Goal: Transaction & Acquisition: Subscribe to service/newsletter

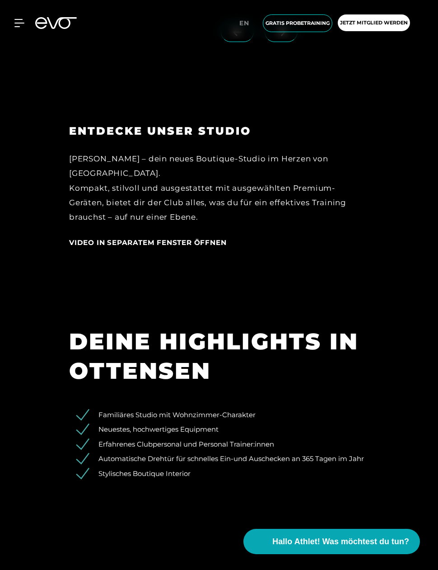
click at [275, 295] on div "ENTDECKE UNSER STUDIO [PERSON_NAME] – dein neues Boutique-Studio im Herzen von …" at bounding box center [219, 194] width 438 height 202
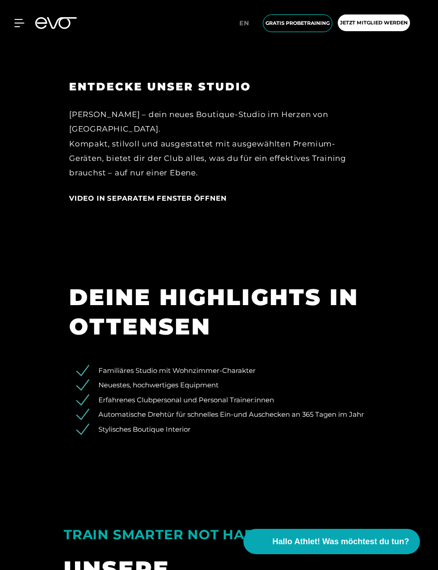
scroll to position [1489, 0]
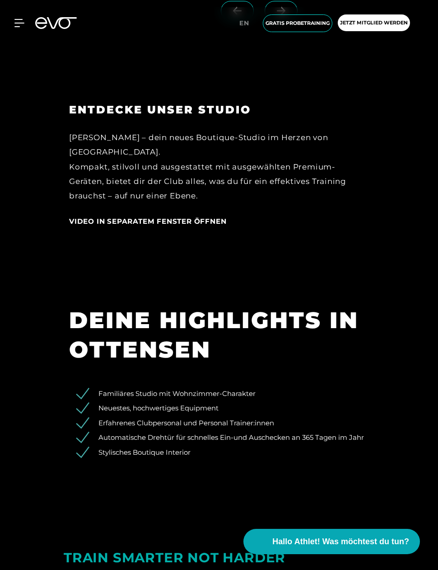
click at [92, 117] on h3 "ENTDECKE UNSER STUDIO" at bounding box center [219, 110] width 300 height 14
click at [110, 225] on span "Video in separatem Fenster öffnen" at bounding box center [147, 221] width 157 height 9
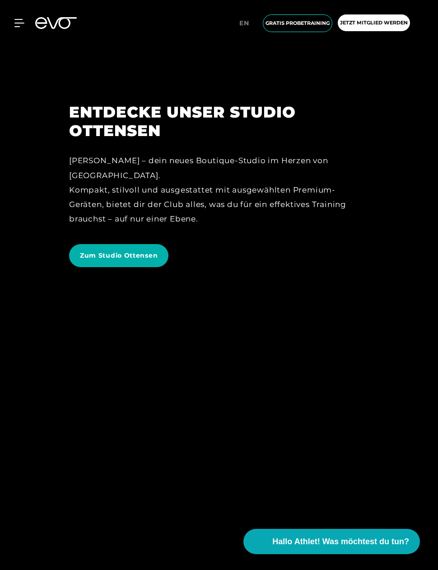
click at [394, 20] on span "Jetzt Mitglied werden" at bounding box center [374, 23] width 68 height 8
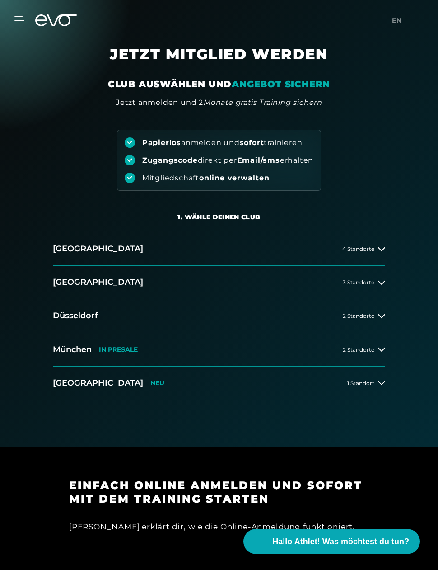
click at [379, 250] on icon at bounding box center [381, 248] width 7 height 7
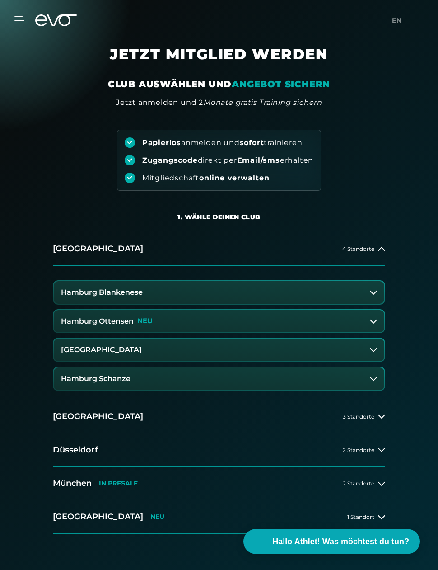
click at [371, 320] on icon at bounding box center [373, 321] width 7 height 7
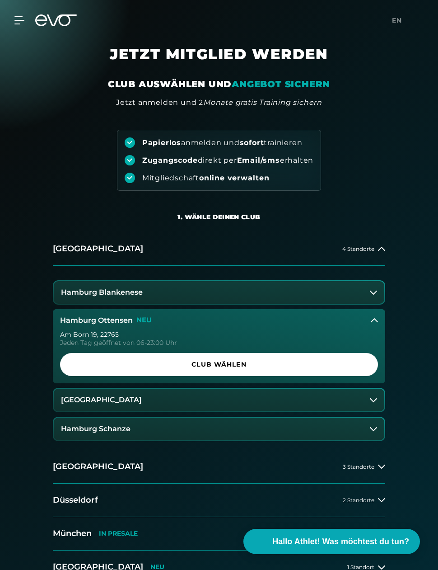
click at [343, 365] on span "Club wählen" at bounding box center [219, 364] width 296 height 9
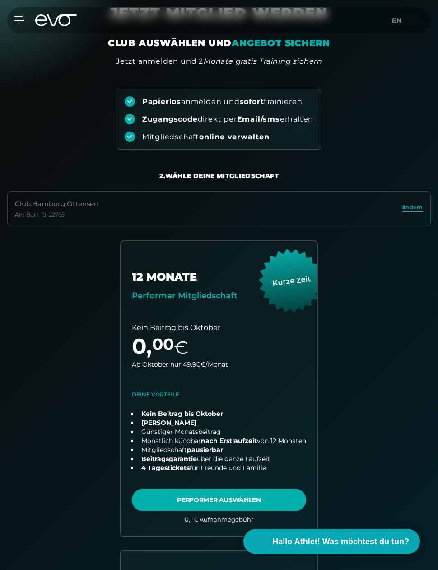
scroll to position [14, 0]
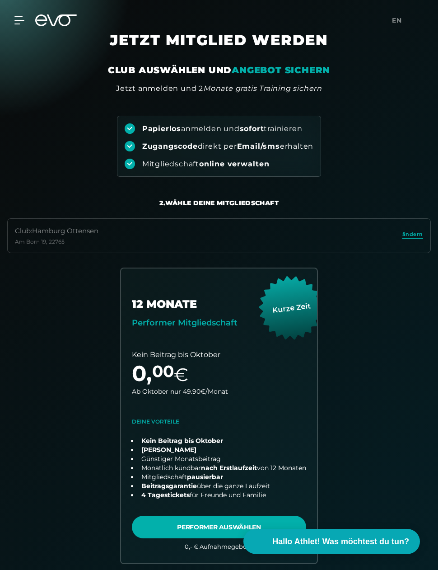
click at [57, 26] on icon at bounding box center [56, 20] width 42 height 12
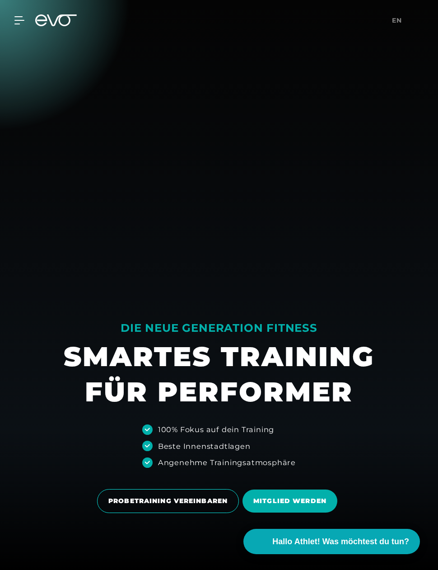
click at [57, 39] on div "MyEVO Login Über EVO Mitgliedschaften Probetraining TAGESPASS EVO Studios [GEOG…" at bounding box center [219, 20] width 438 height 41
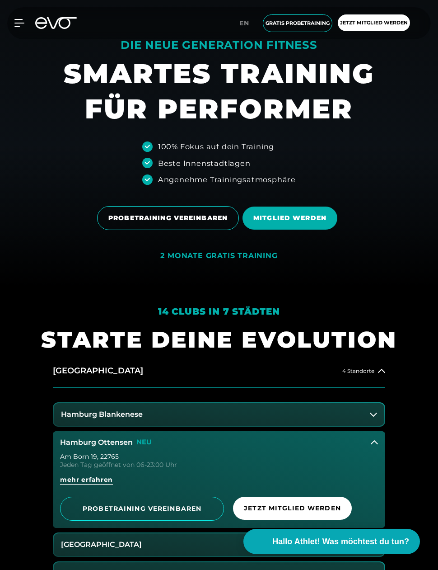
scroll to position [289, 0]
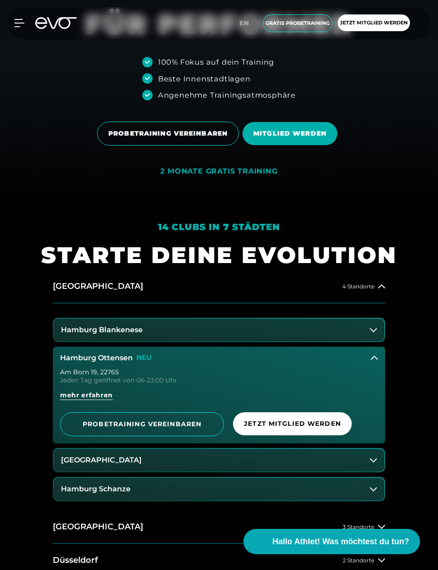
scroll to position [371, 0]
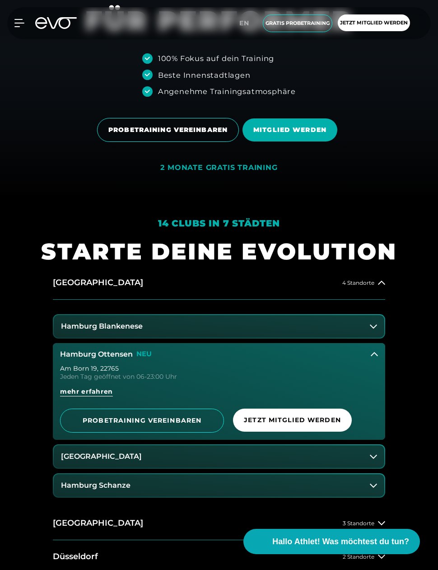
click at [369, 337] on button "Hamburg Blankenese" at bounding box center [219, 326] width 331 height 23
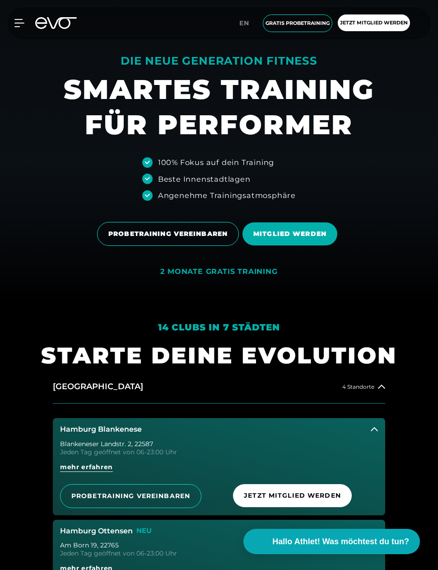
scroll to position [259, 0]
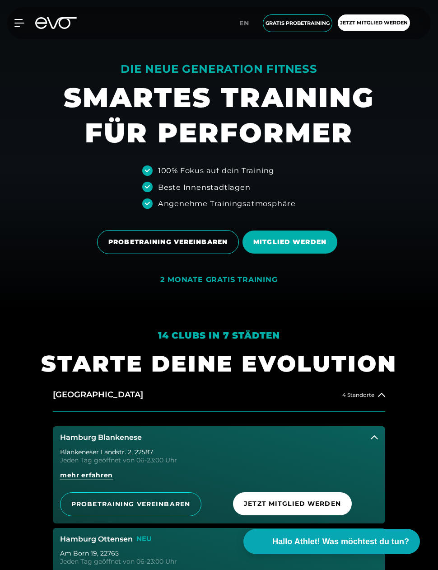
click at [244, 288] on div "2 MONATE GRATIS TRAINING" at bounding box center [218, 281] width 117 height 13
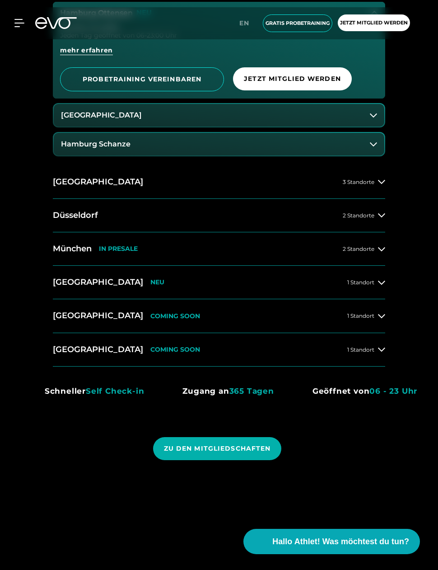
scroll to position [786, 0]
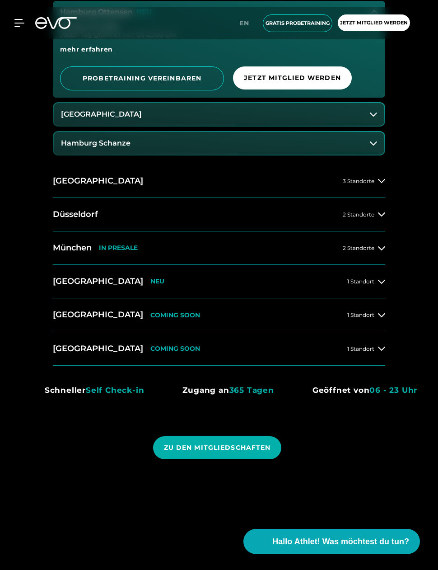
click at [380, 265] on button "[GEOGRAPHIC_DATA] IN [GEOGRAPHIC_DATA] 2 Standorte" at bounding box center [219, 247] width 332 height 33
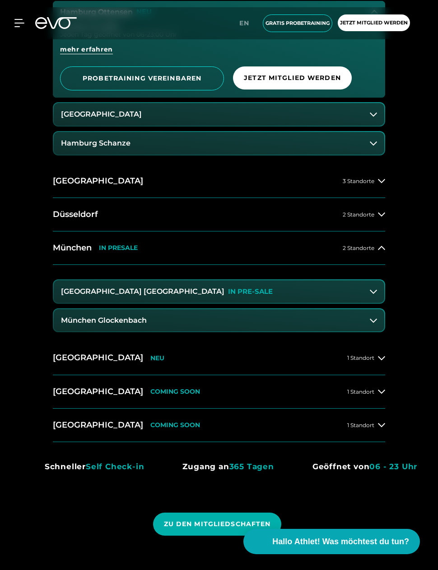
click at [373, 295] on icon at bounding box center [373, 291] width 7 height 7
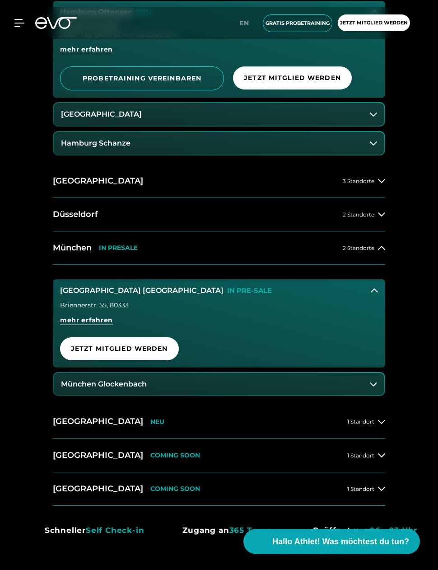
click at [150, 360] on span "Jetzt Mitglied werden" at bounding box center [119, 348] width 119 height 23
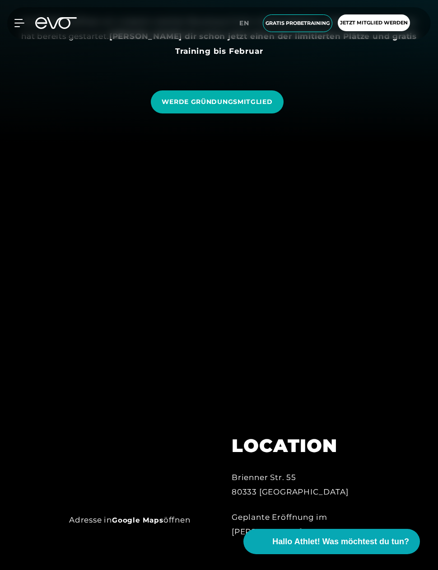
scroll to position [421, 0]
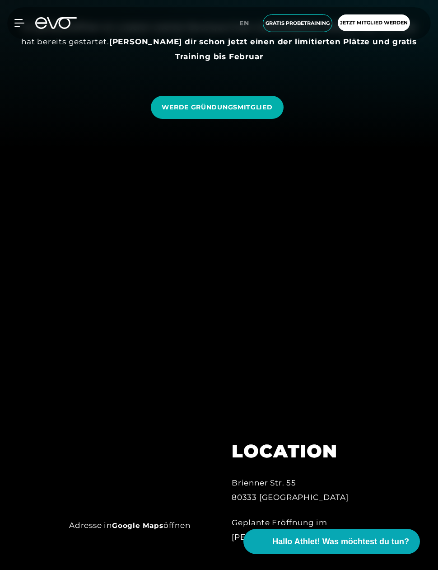
click at [242, 112] on span "WERDE GRÜNDUNGSMITGLIED" at bounding box center [217, 107] width 111 height 9
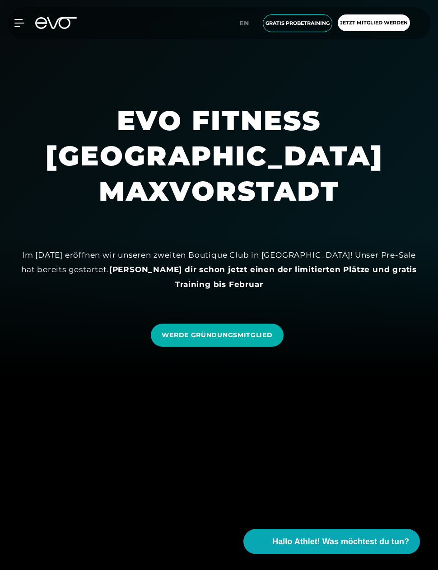
scroll to position [179, 0]
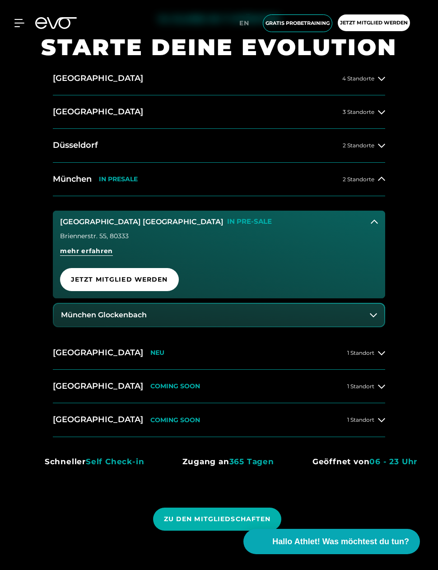
scroll to position [576, 0]
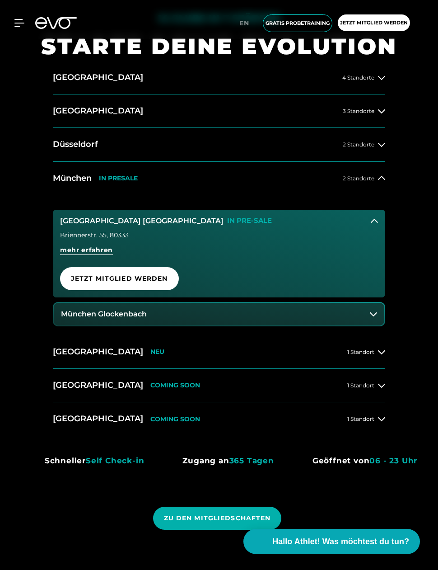
click at [383, 94] on button "[GEOGRAPHIC_DATA] 4 Standorte" at bounding box center [219, 77] width 332 height 33
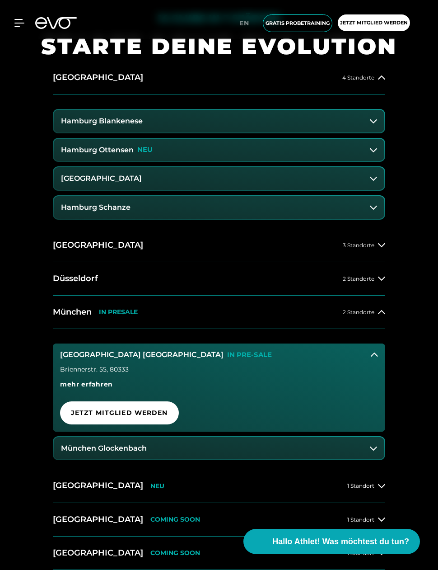
click at [370, 154] on icon at bounding box center [373, 149] width 7 height 7
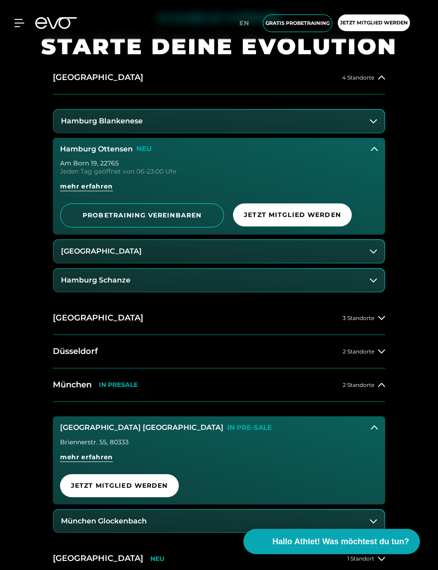
click at [374, 253] on icon at bounding box center [373, 251] width 7 height 4
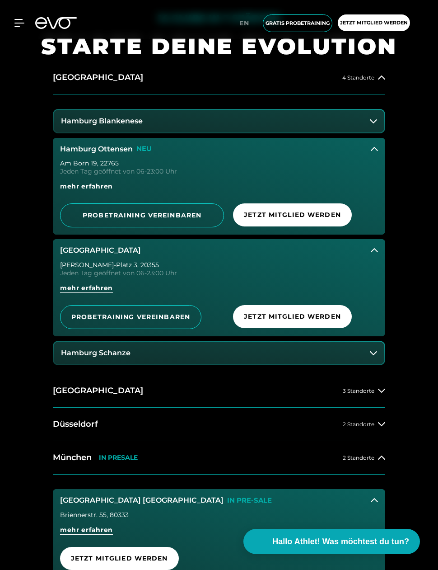
click at [320, 321] on span "Jetzt Mitglied werden" at bounding box center [292, 316] width 97 height 9
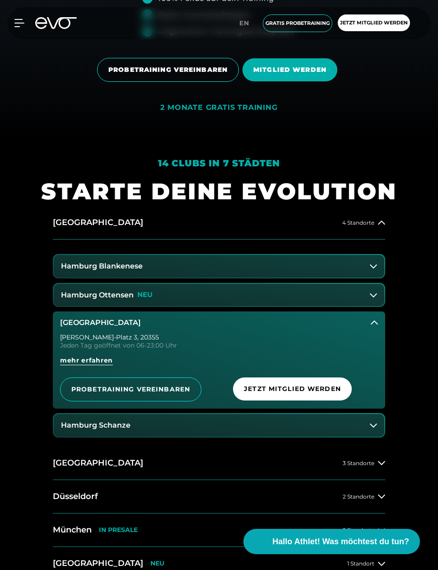
scroll to position [441, 0]
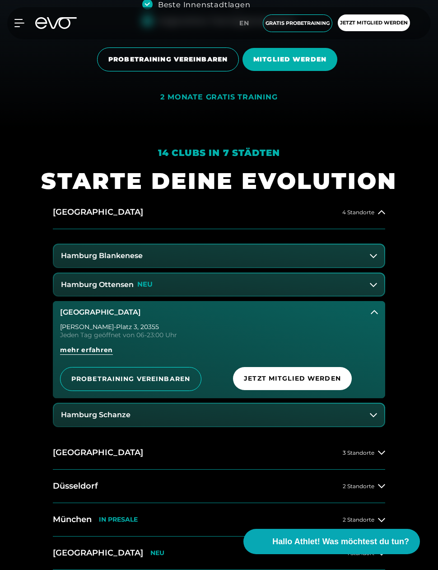
click at [375, 288] on icon at bounding box center [373, 284] width 7 height 7
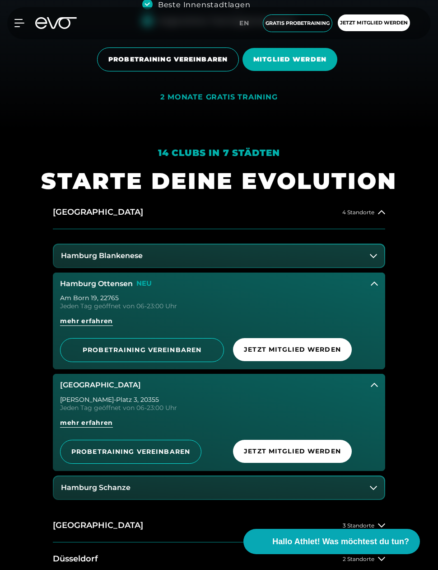
click at [330, 354] on span "Jetzt Mitglied werden" at bounding box center [292, 349] width 97 height 9
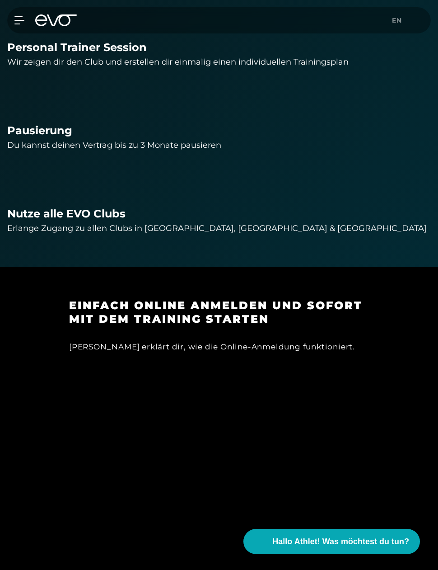
scroll to position [906, 0]
